Goal: Information Seeking & Learning: Learn about a topic

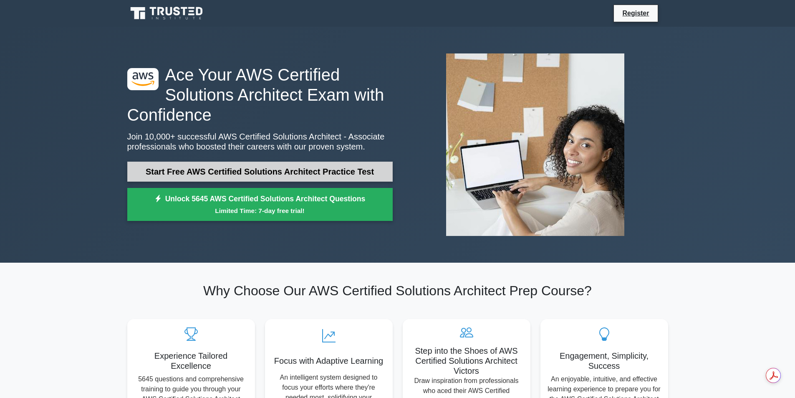
click at [197, 176] on link "Start Free AWS Certified Solutions Architect Practice Test" at bounding box center [259, 171] width 265 height 20
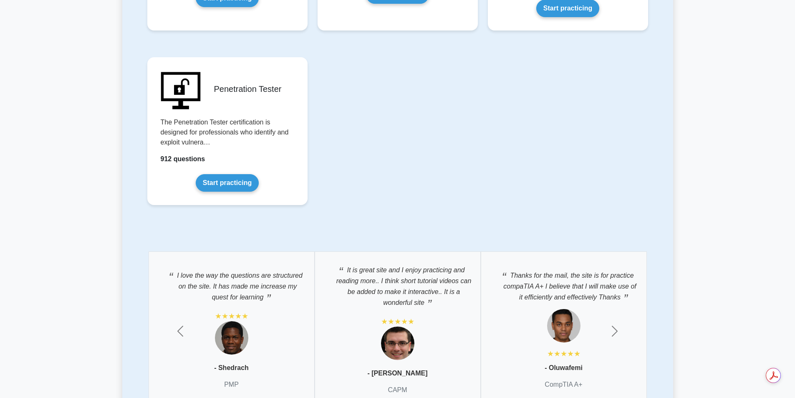
scroll to position [2044, 0]
